Goal: Download file/media

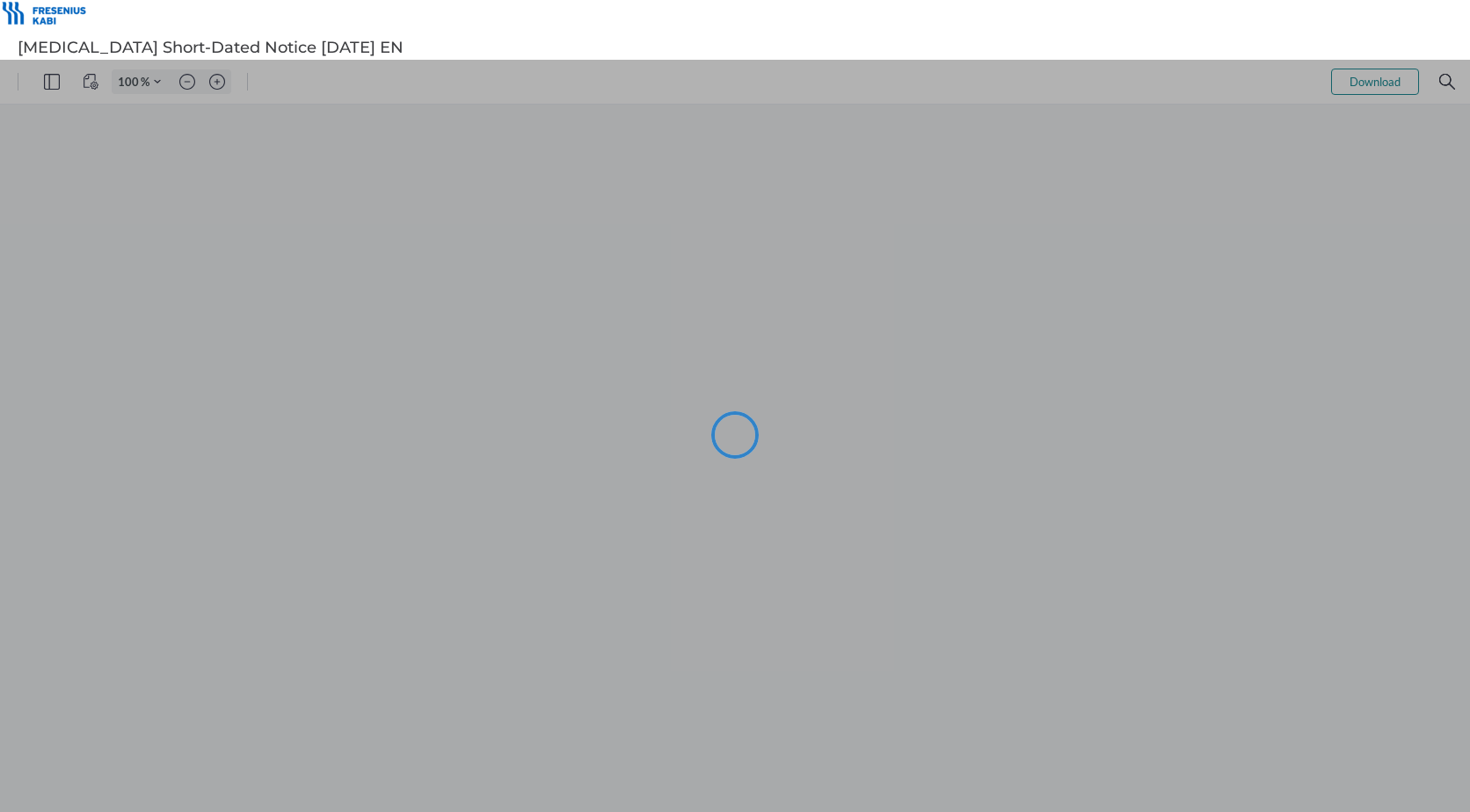
type input "101"
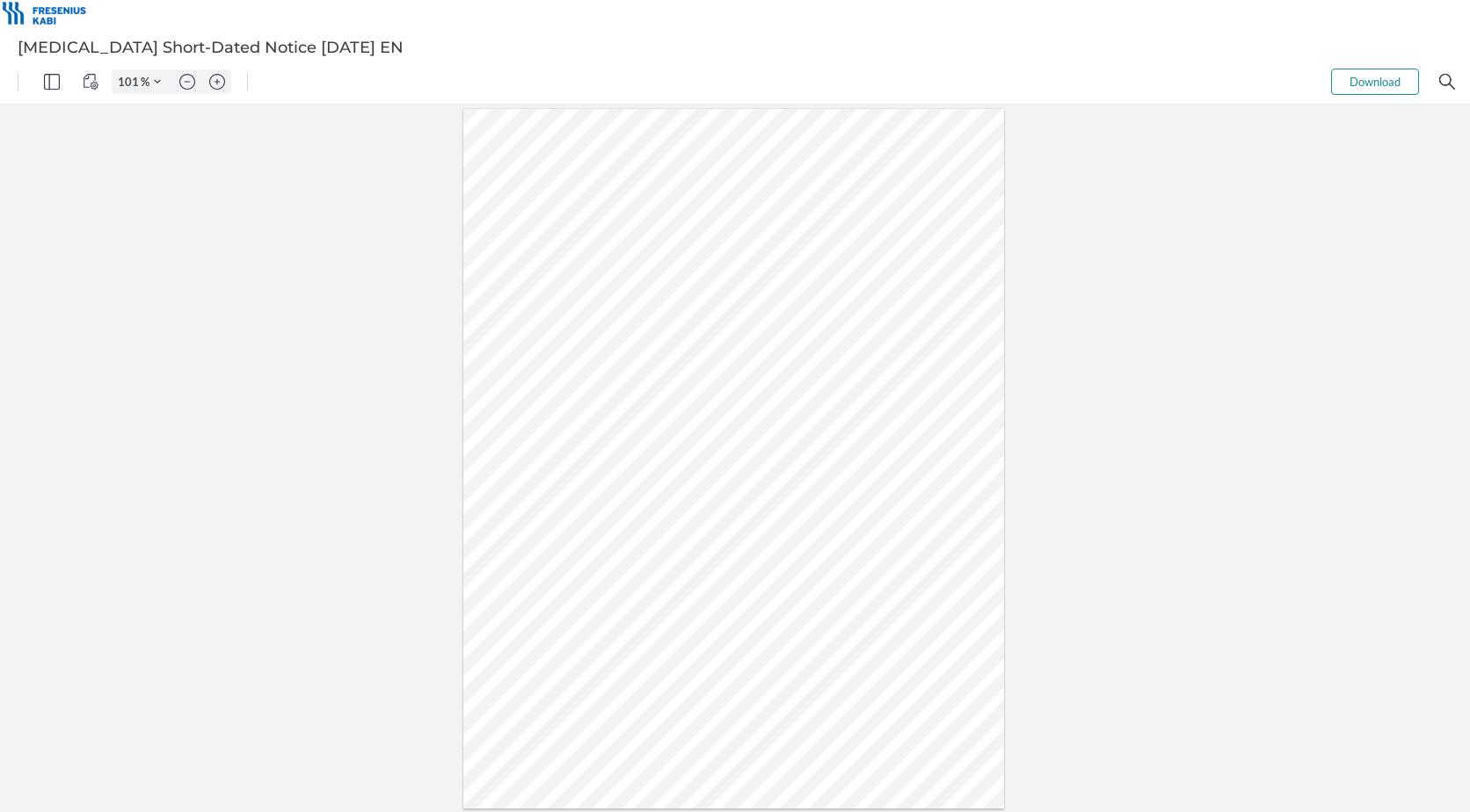
click at [1381, 77] on button "Download" at bounding box center [1375, 82] width 88 height 26
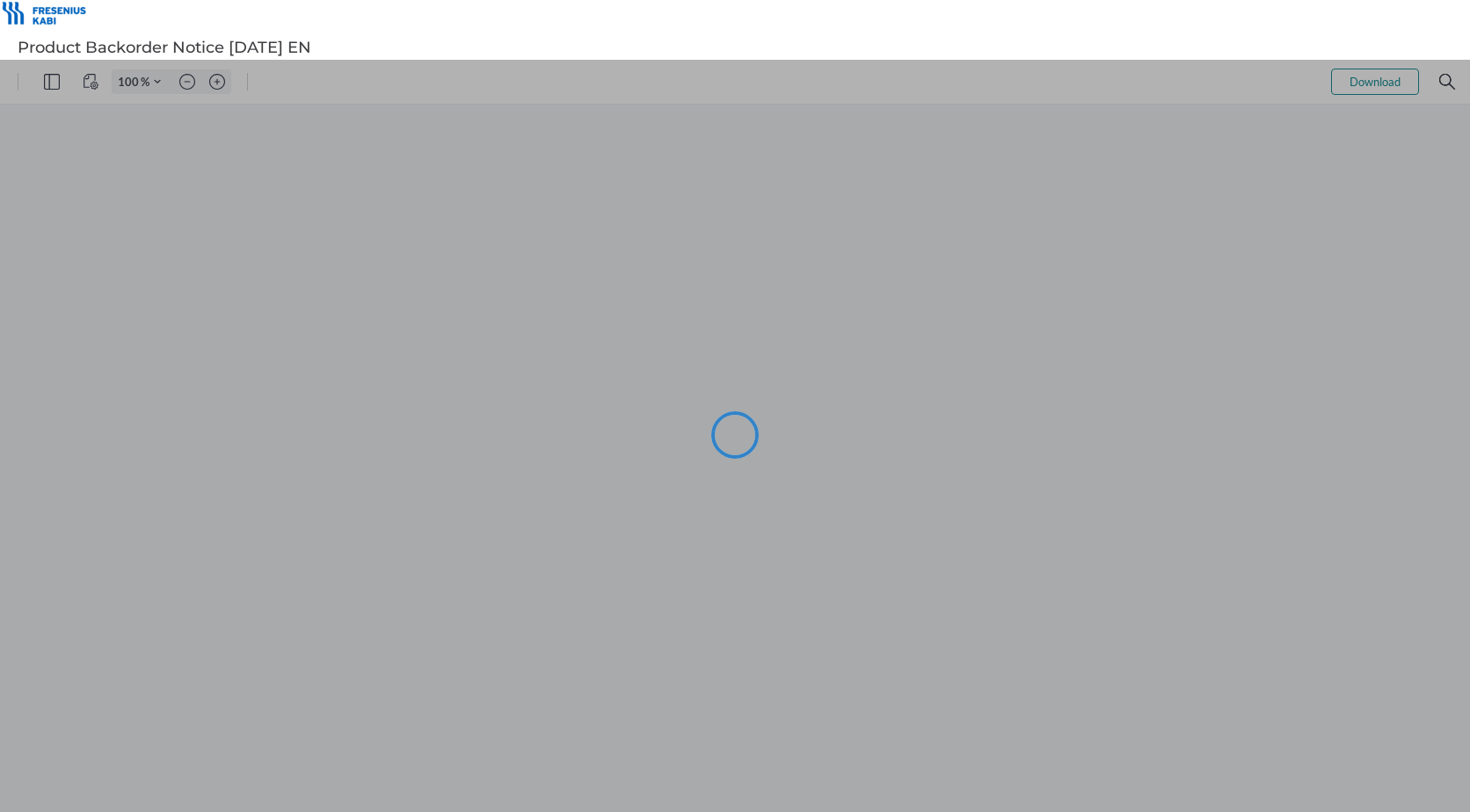
type input "101"
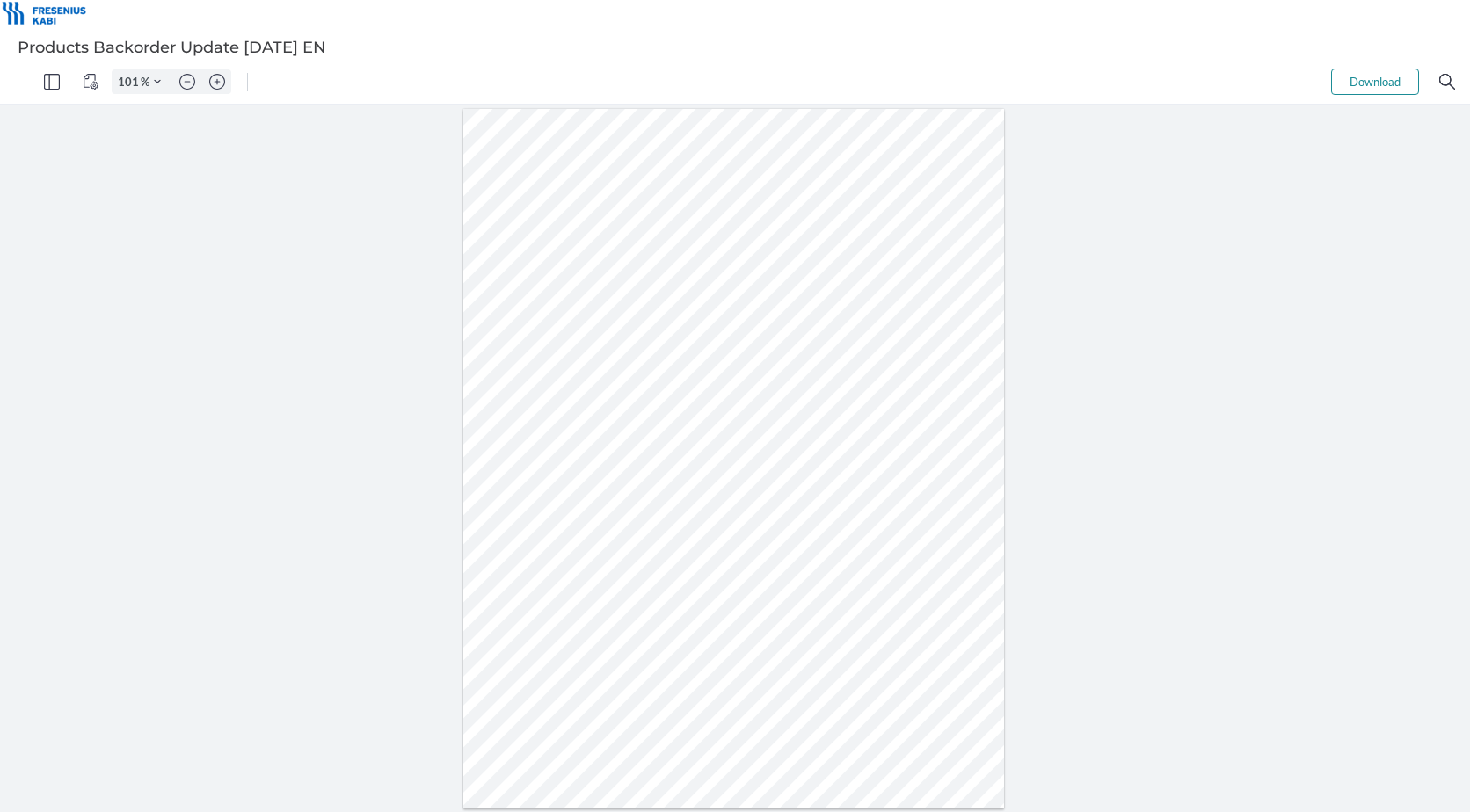
click at [1356, 69] on div "101 % Download .cls-1{fill:#abb0c4;} icon - tools - more" at bounding box center [735, 82] width 1470 height 44
click at [1360, 79] on button "Download" at bounding box center [1375, 82] width 88 height 26
